Goal: Task Accomplishment & Management: Manage account settings

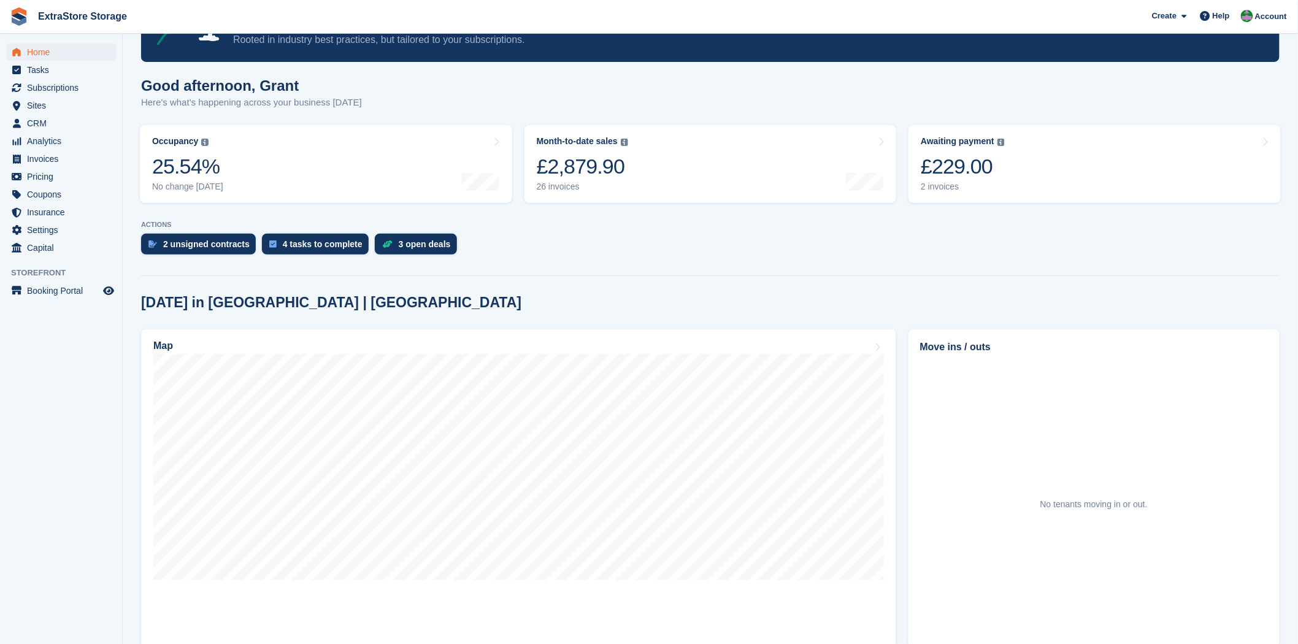
scroll to position [68, 0]
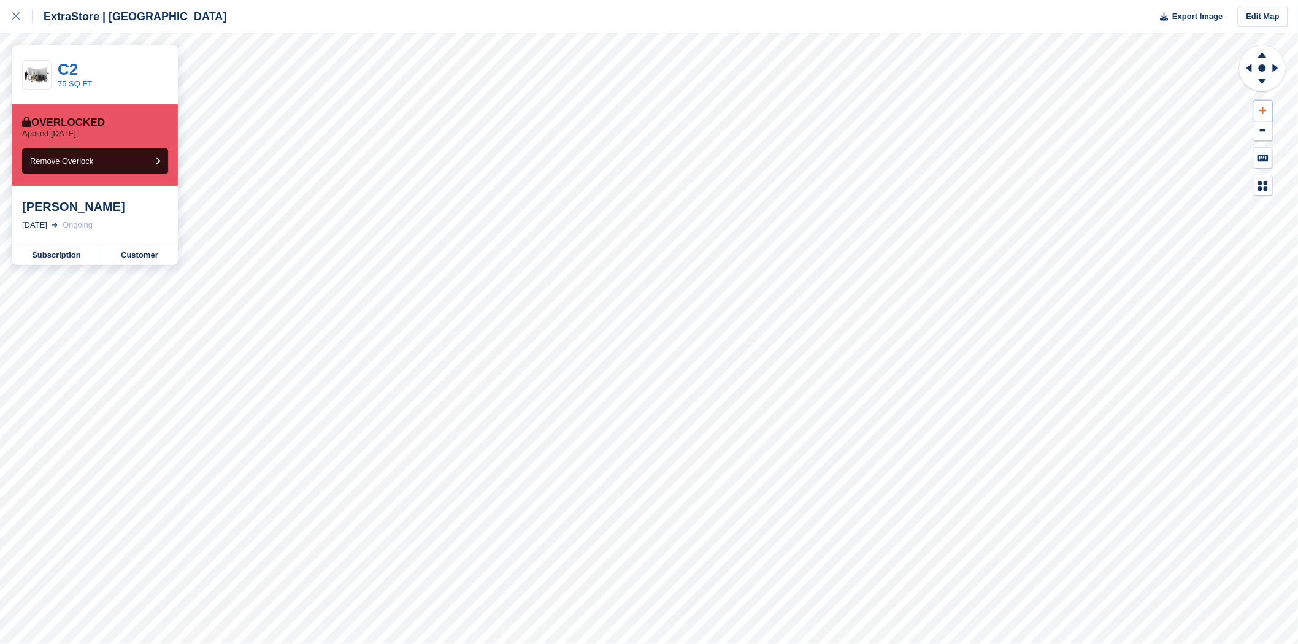
click at [1265, 106] on button at bounding box center [1263, 111] width 18 height 20
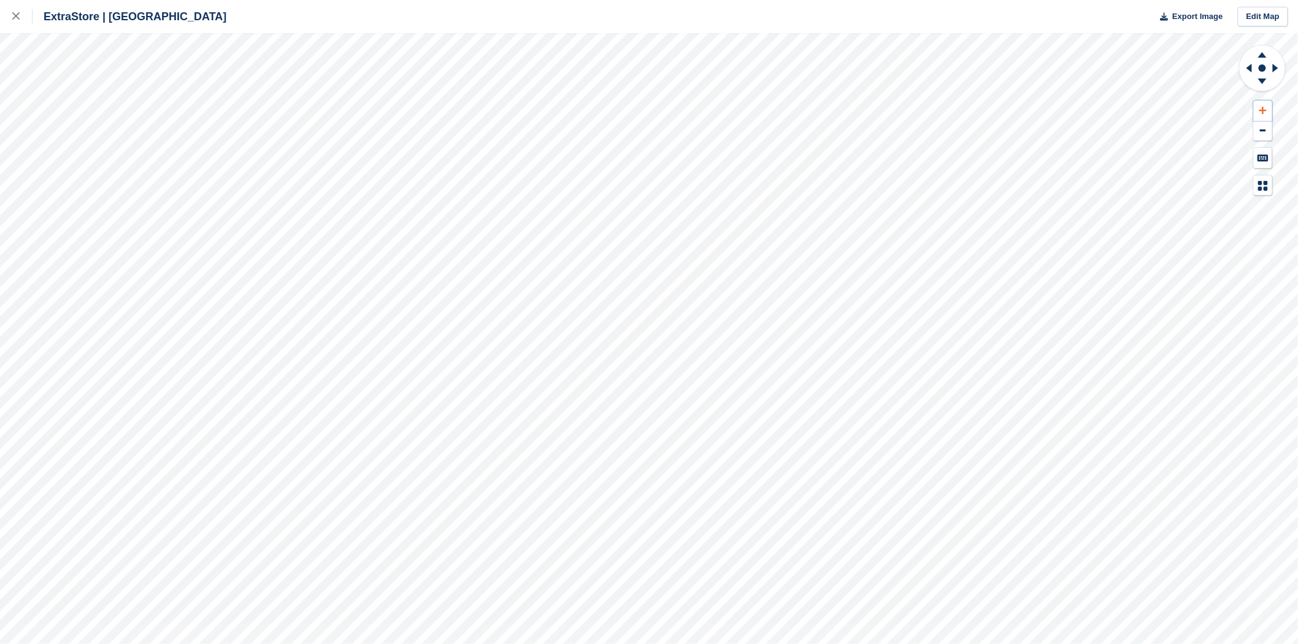
click at [1265, 114] on icon at bounding box center [1263, 110] width 7 height 9
click at [11, 17] on link at bounding box center [16, 16] width 33 height 33
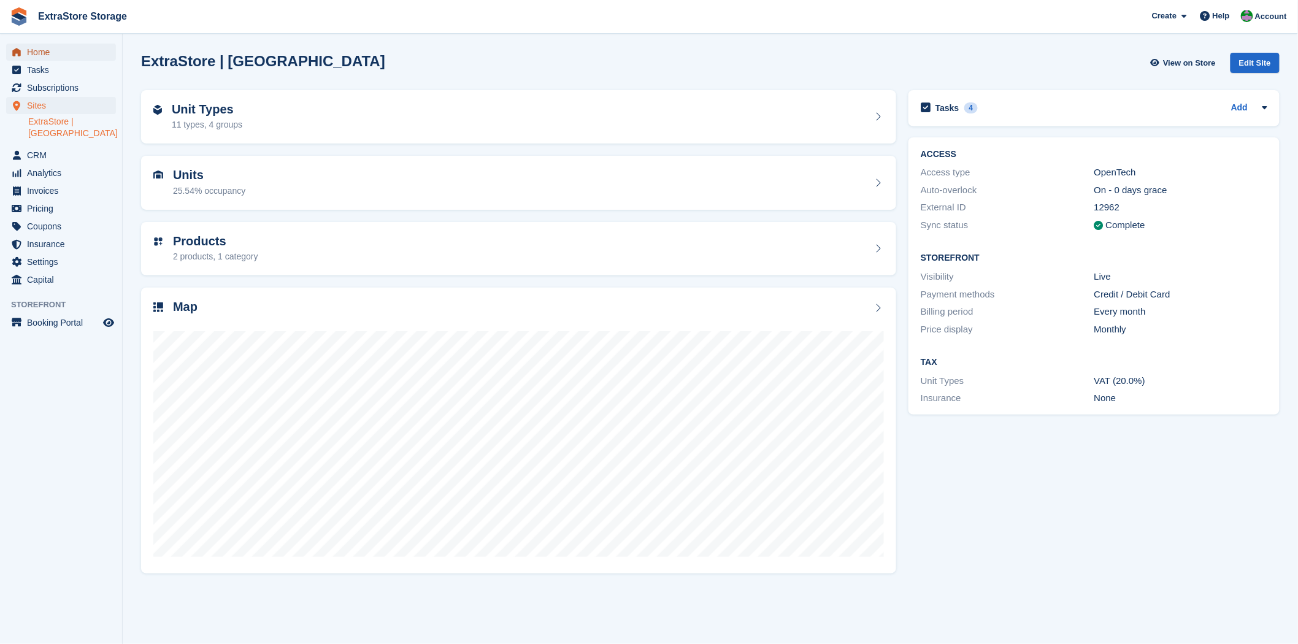
click at [43, 56] on span "Home" at bounding box center [64, 52] width 74 height 17
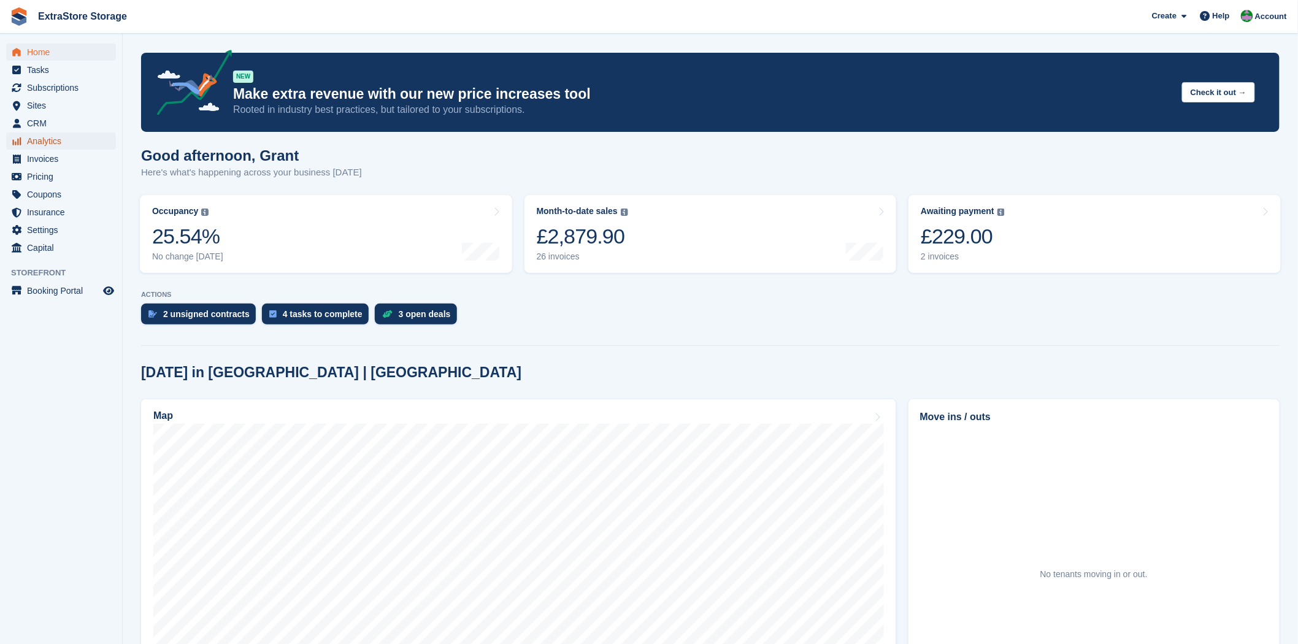
click at [50, 138] on span "Analytics" at bounding box center [64, 141] width 74 height 17
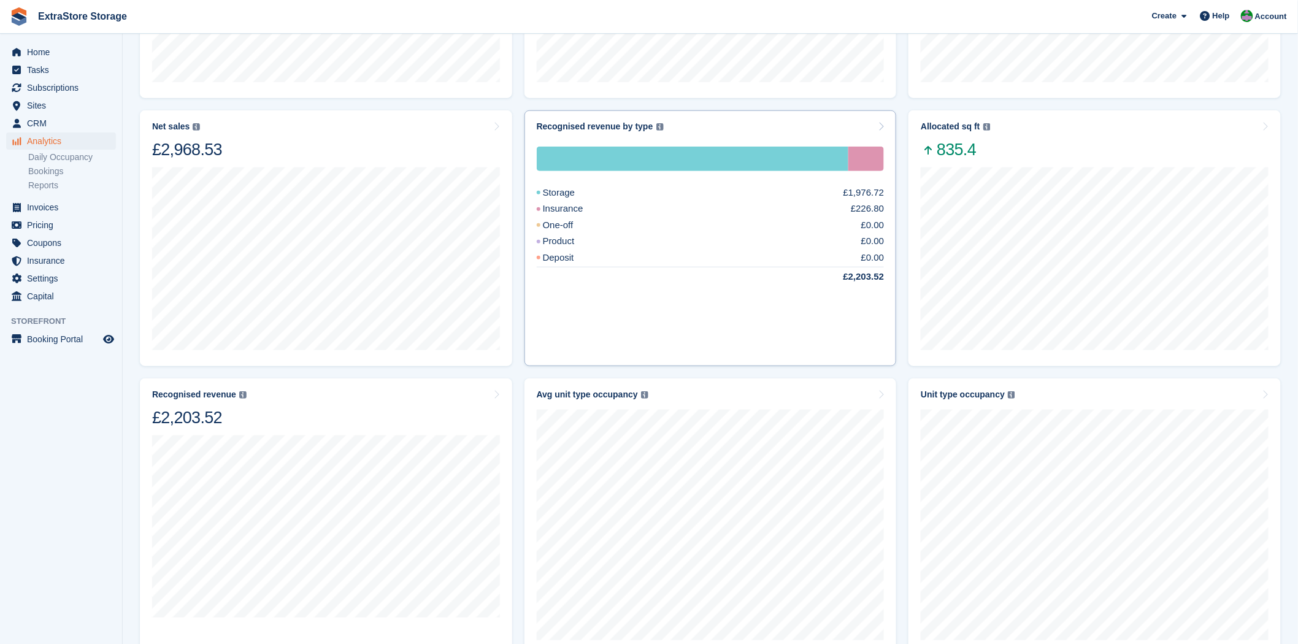
scroll to position [341, 0]
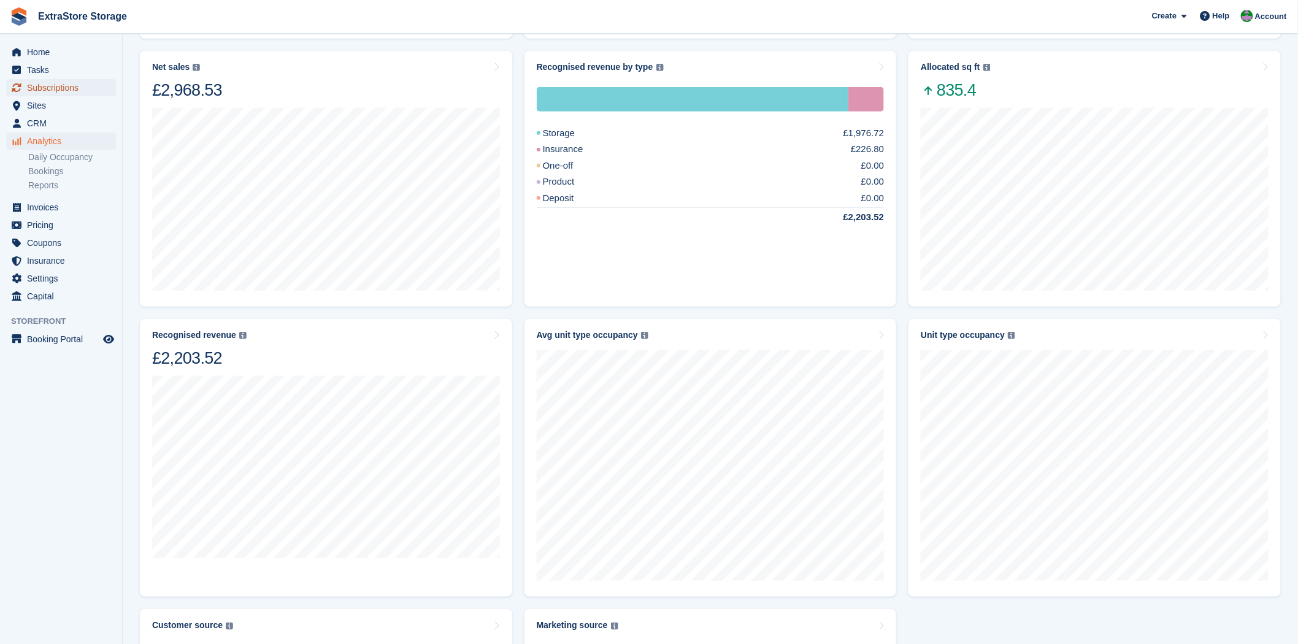
click at [50, 82] on span "Subscriptions" at bounding box center [64, 87] width 74 height 17
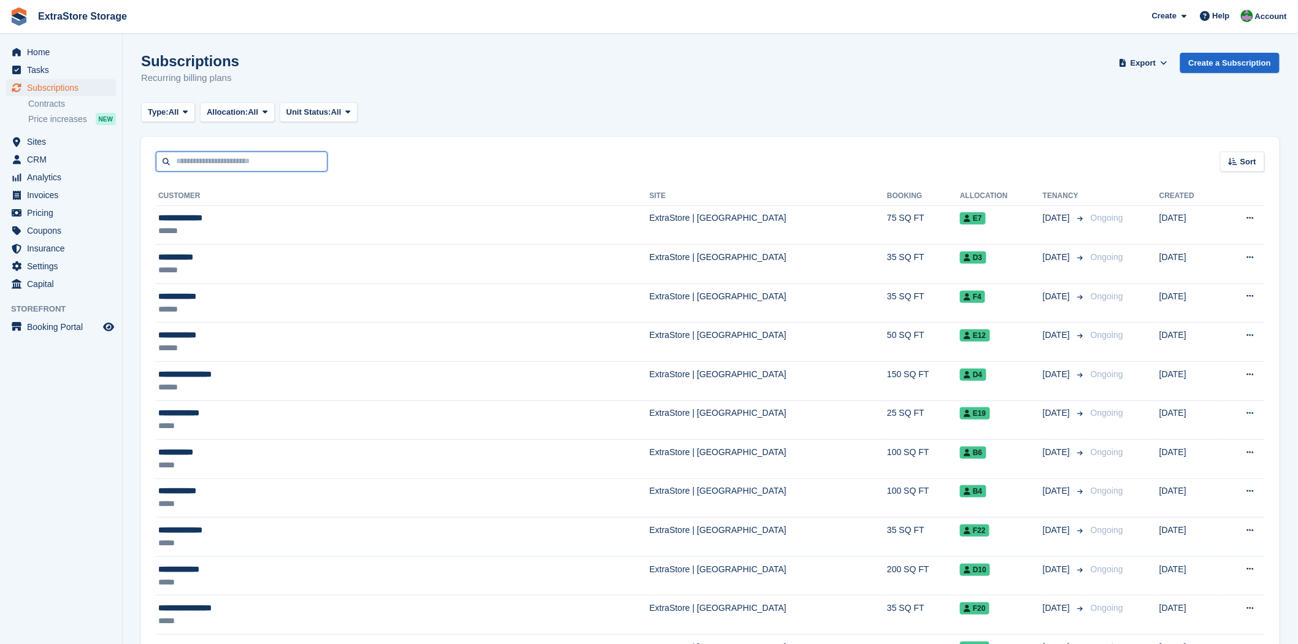
click at [218, 164] on input "text" at bounding box center [242, 162] width 172 height 20
type input "*****"
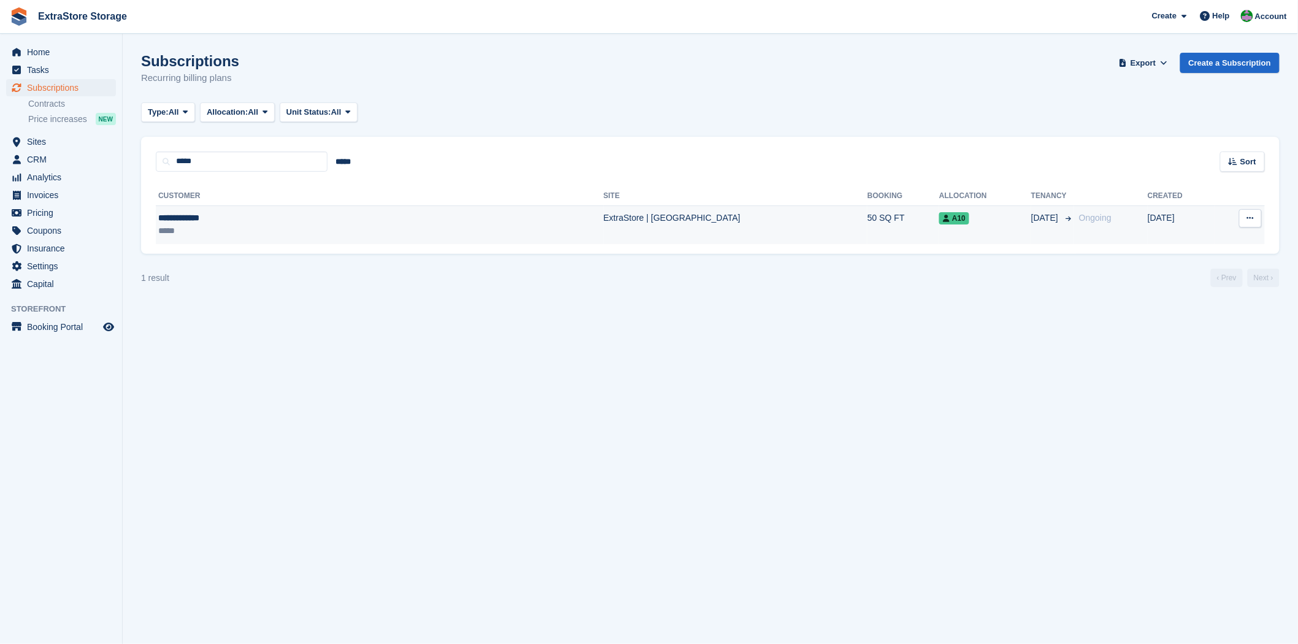
click at [207, 218] on div "**********" at bounding box center [273, 218] width 230 height 13
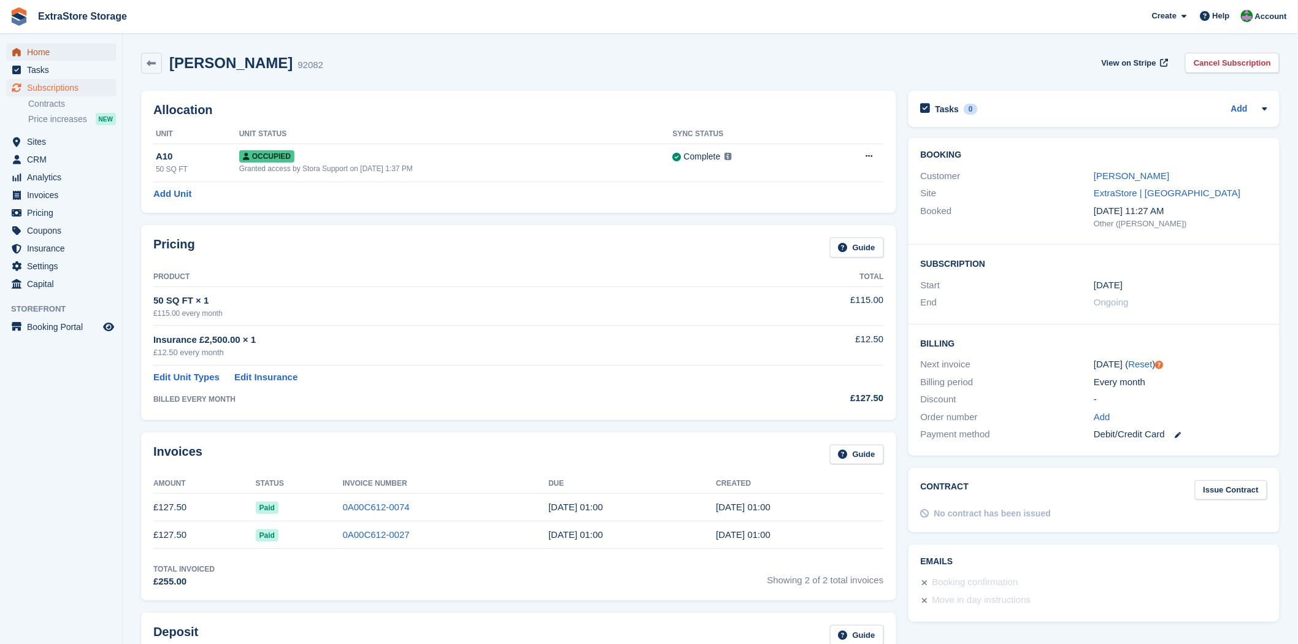
click at [41, 52] on span "Home" at bounding box center [64, 52] width 74 height 17
